Goal: Obtain resource: Obtain resource

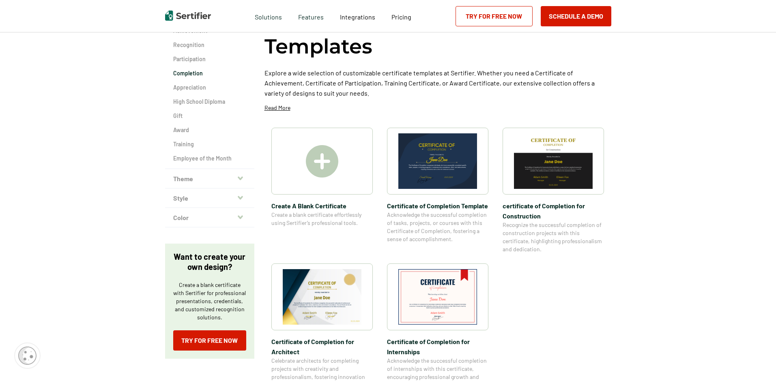
scroll to position [91, 0]
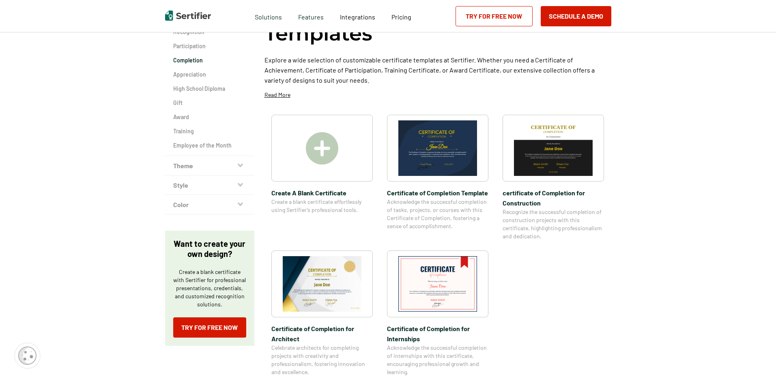
click at [436, 208] on span "Acknowledge the successful completion of tasks, projects, or courses with this …" at bounding box center [437, 214] width 101 height 32
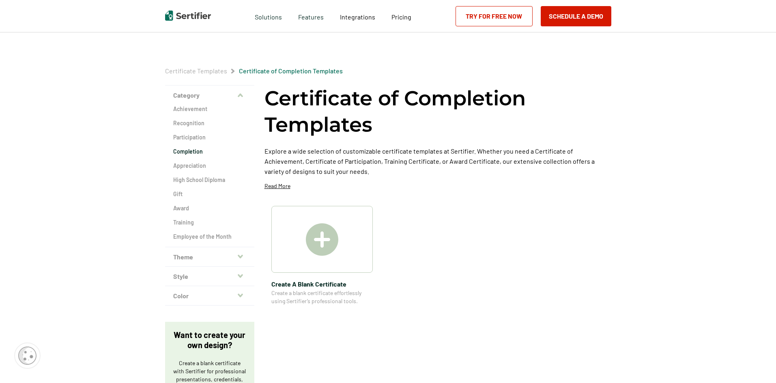
scroll to position [91, 0]
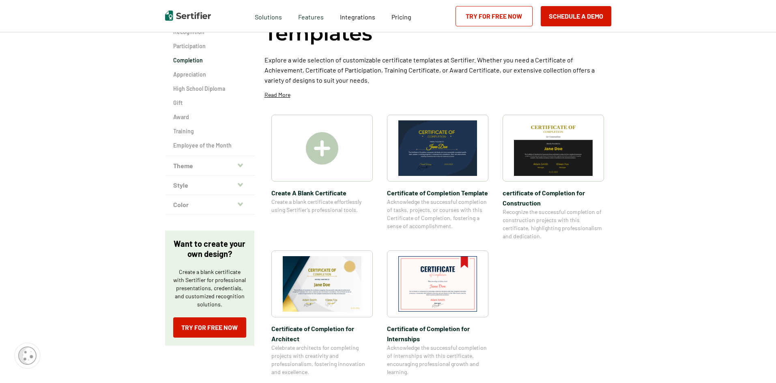
click at [332, 287] on img at bounding box center [322, 284] width 79 height 56
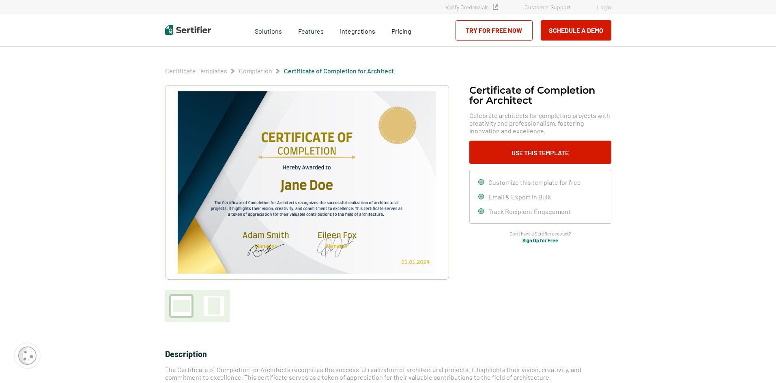
click at [326, 170] on img at bounding box center [307, 182] width 258 height 182
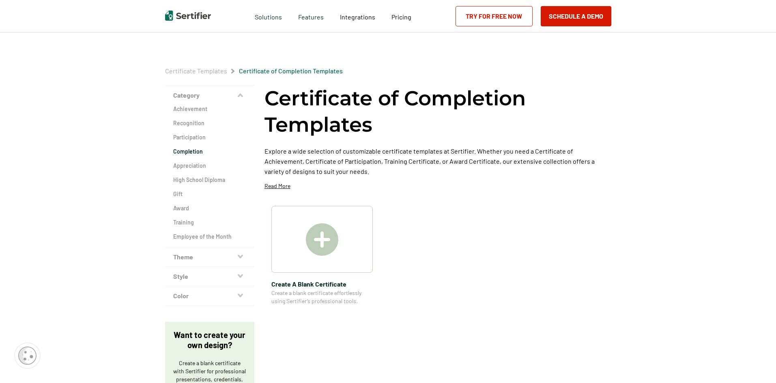
scroll to position [91, 0]
